Goal: Task Accomplishment & Management: Use online tool/utility

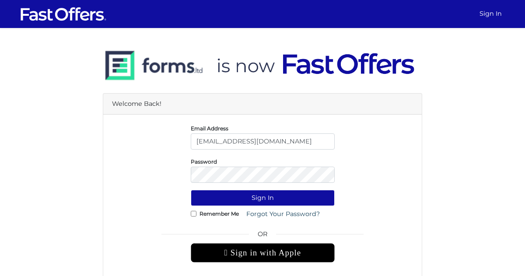
click at [248, 140] on input "[EMAIL_ADDRESS][DOMAIN_NAME]" at bounding box center [263, 141] width 144 height 16
type input "[EMAIL_ADDRESS][DOMAIN_NAME]"
click at [238, 192] on button "Sign In" at bounding box center [263, 198] width 144 height 16
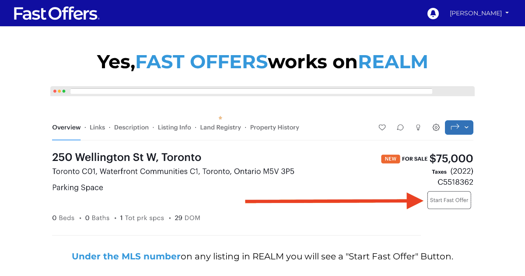
click at [465, 16] on link "[PERSON_NAME]" at bounding box center [479, 13] width 65 height 15
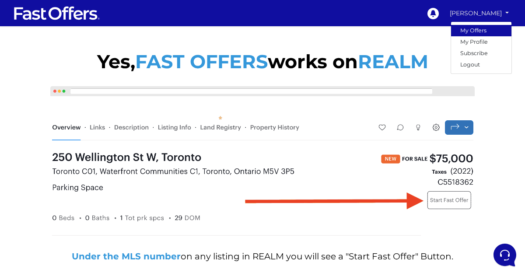
click at [469, 28] on link "My Offers" at bounding box center [481, 30] width 60 height 11
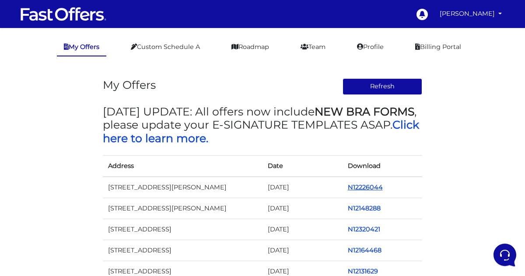
click at [363, 187] on link "N12226044" at bounding box center [365, 187] width 35 height 8
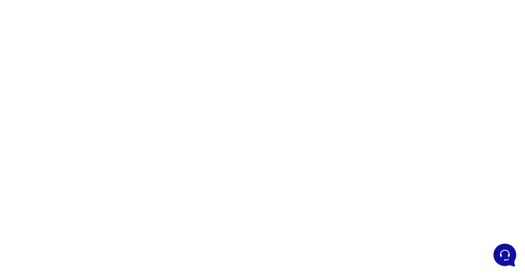
scroll to position [159, 0]
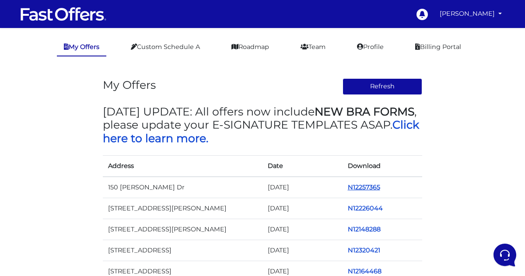
click at [378, 186] on link "N12257365" at bounding box center [364, 187] width 32 height 8
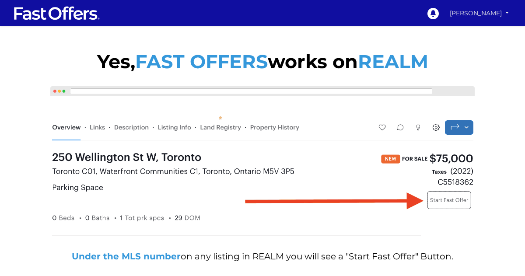
click at [480, 13] on link "[PERSON_NAME]" at bounding box center [479, 13] width 65 height 15
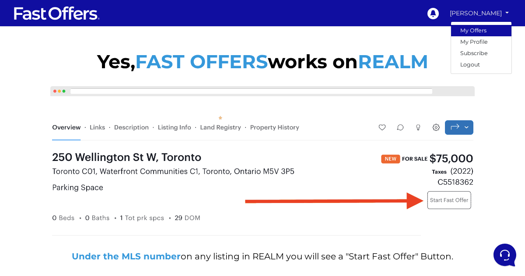
click at [476, 30] on link "My Offers" at bounding box center [481, 30] width 60 height 11
